Goal: Task Accomplishment & Management: Manage account settings

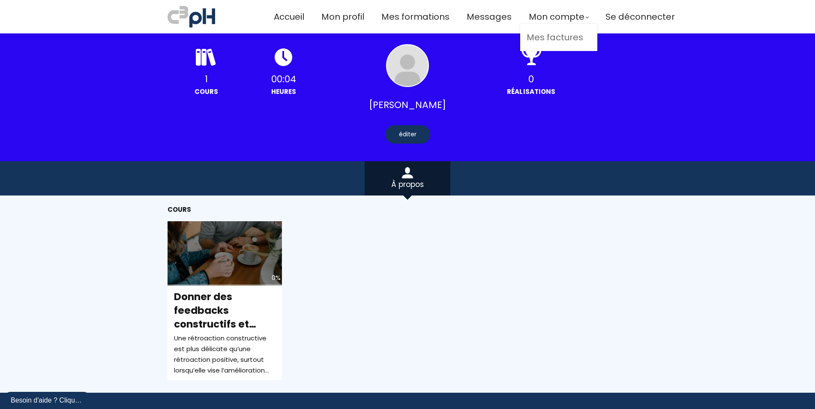
click at [561, 34] on link "Mes factures" at bounding box center [559, 37] width 64 height 14
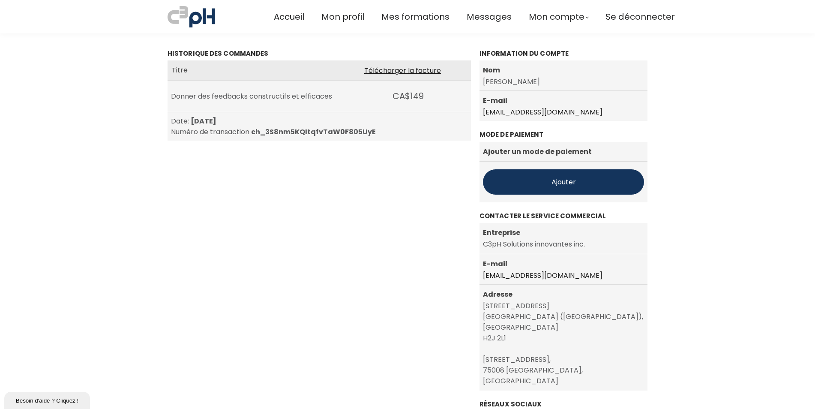
click at [399, 69] on link "Télécharger la facture" at bounding box center [402, 70] width 77 height 11
